Goal: Task Accomplishment & Management: Manage account settings

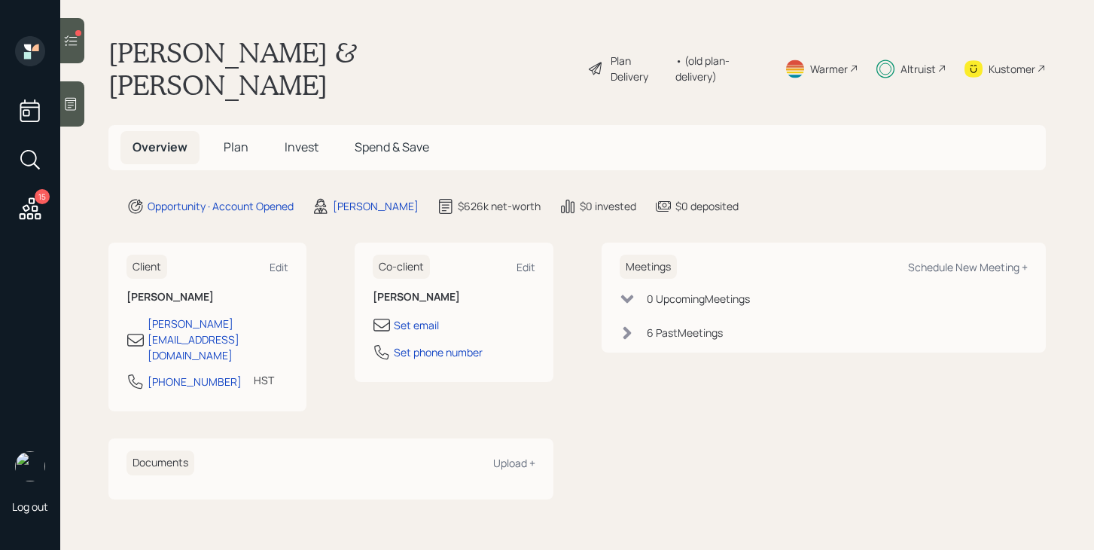
click at [76, 37] on icon at bounding box center [71, 40] width 13 height 11
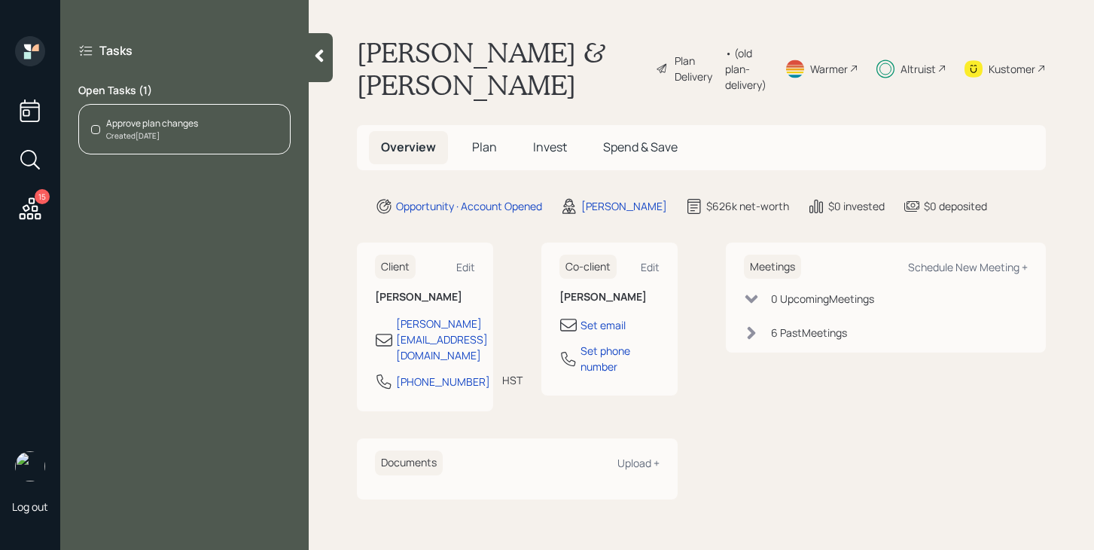
click at [204, 144] on div "Approve plan changes Created [DATE]" at bounding box center [184, 129] width 212 height 50
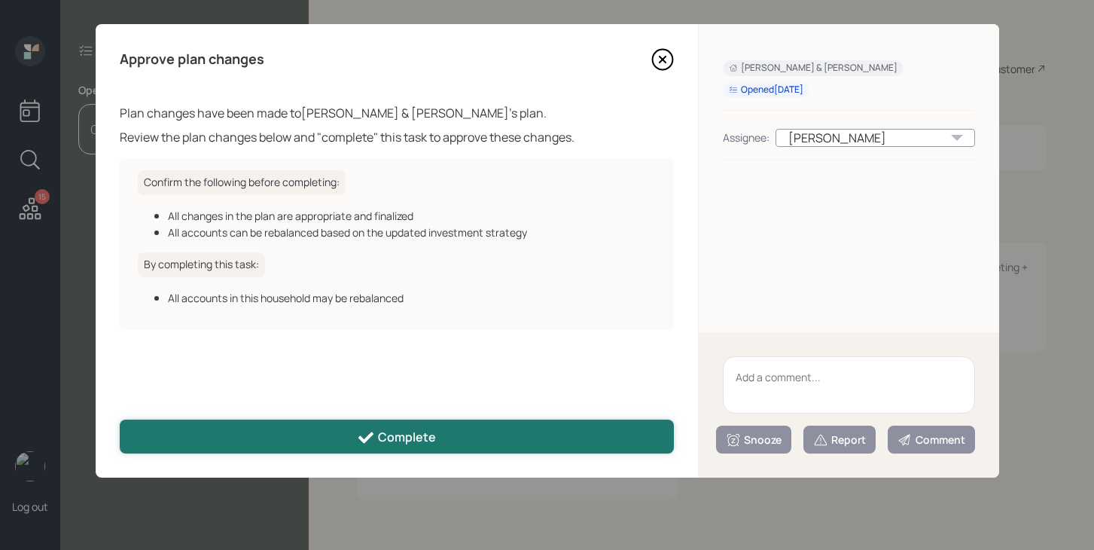
click at [331, 452] on button "Complete" at bounding box center [397, 436] width 554 height 34
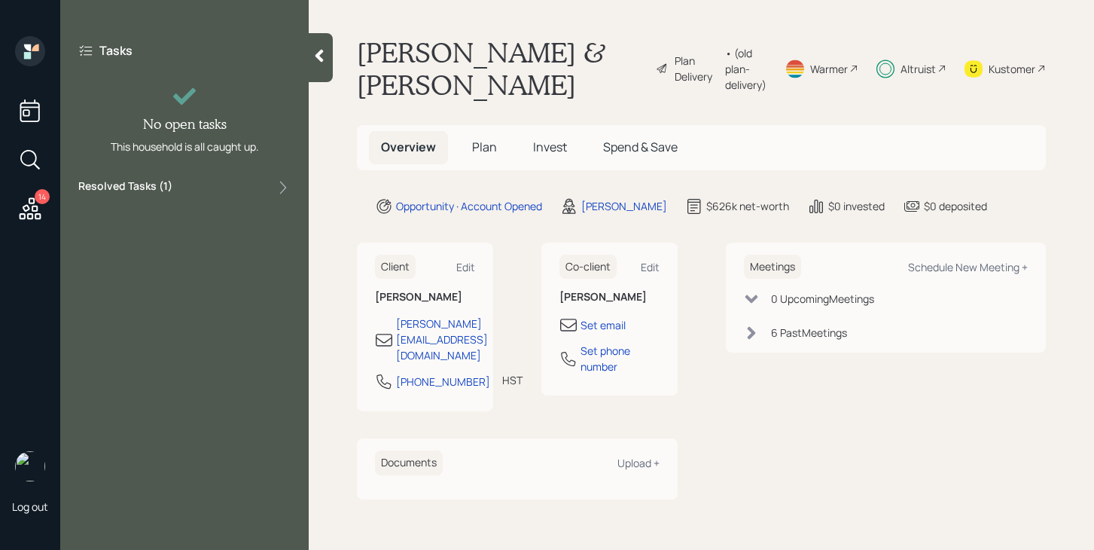
click at [33, 204] on icon at bounding box center [30, 208] width 27 height 27
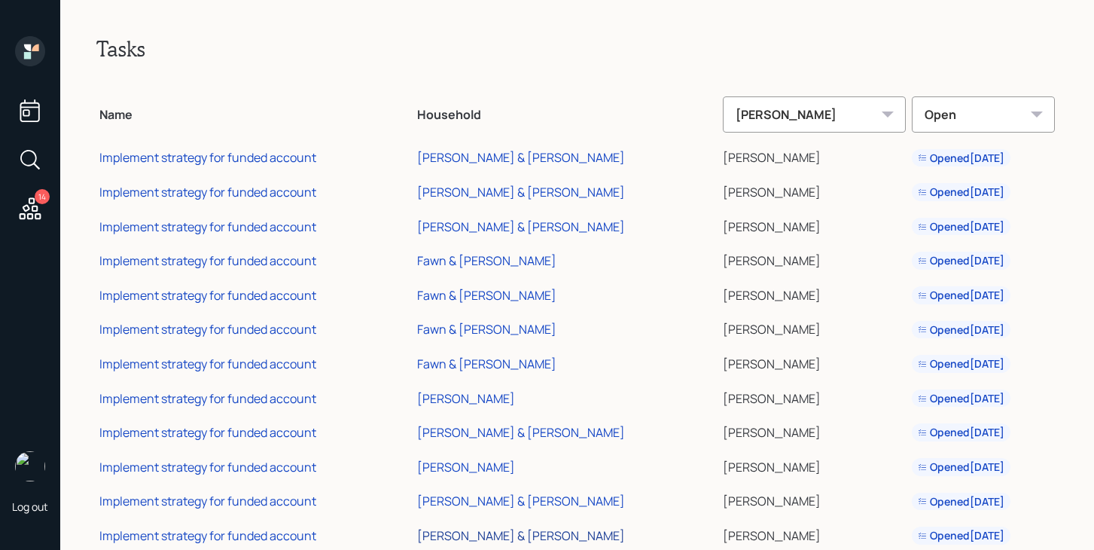
scroll to position [105, 0]
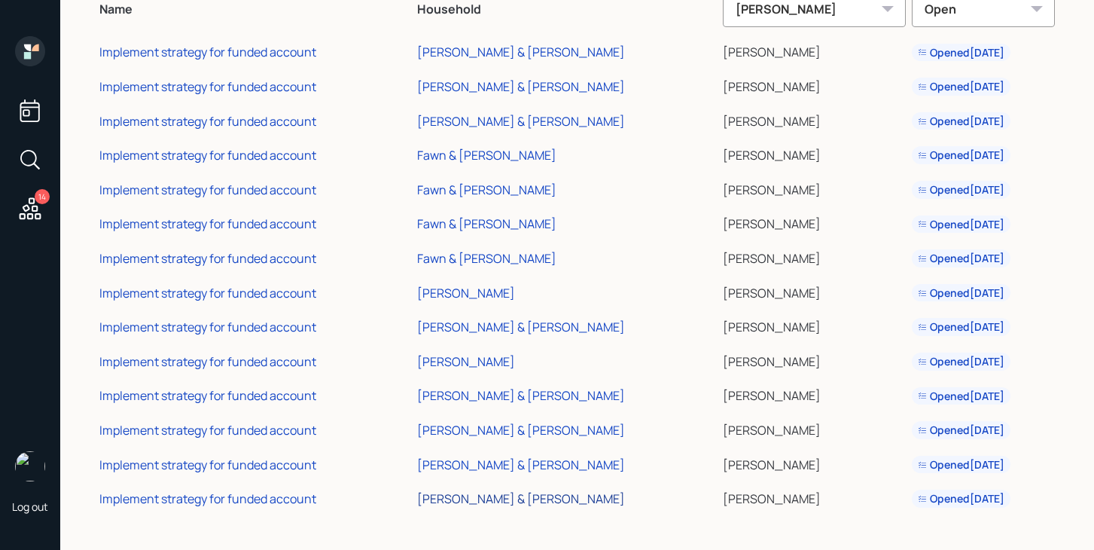
click at [516, 500] on div "[PERSON_NAME] & [PERSON_NAME]" at bounding box center [521, 498] width 208 height 17
